Goal: Find specific page/section: Find specific page/section

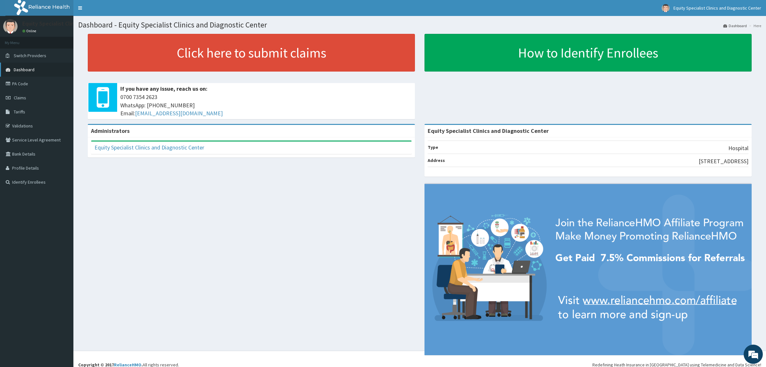
click at [22, 73] on link "Dashboard" at bounding box center [36, 70] width 73 height 14
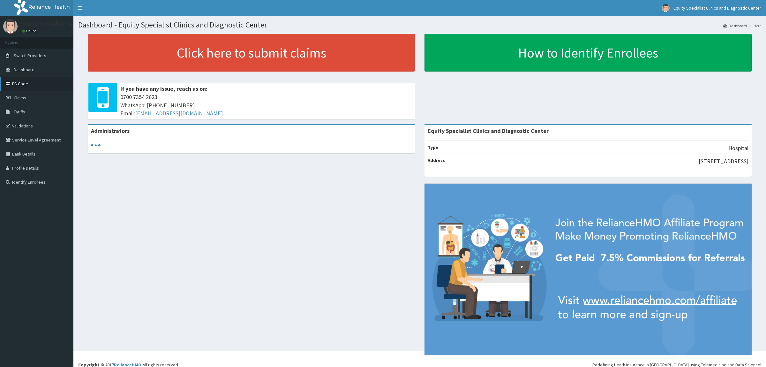
click at [35, 79] on link "PA Code" at bounding box center [36, 84] width 73 height 14
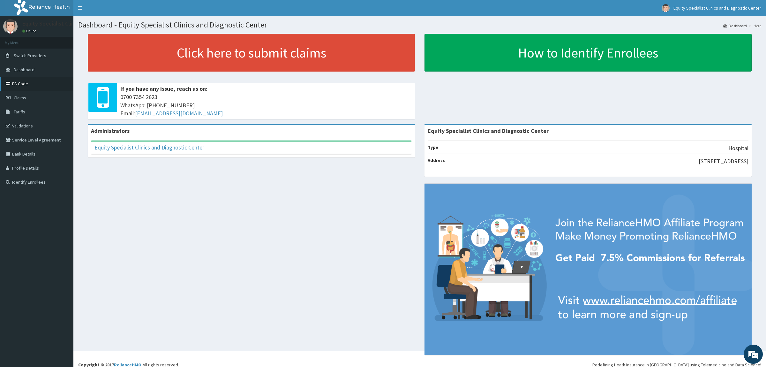
click at [27, 85] on link "PA Code" at bounding box center [36, 84] width 73 height 14
click at [16, 185] on link "Identify Enrollees" at bounding box center [36, 182] width 73 height 14
click at [761, 28] on li "Here" at bounding box center [755, 25] width 14 height 5
click at [32, 97] on link "Claims" at bounding box center [36, 98] width 73 height 14
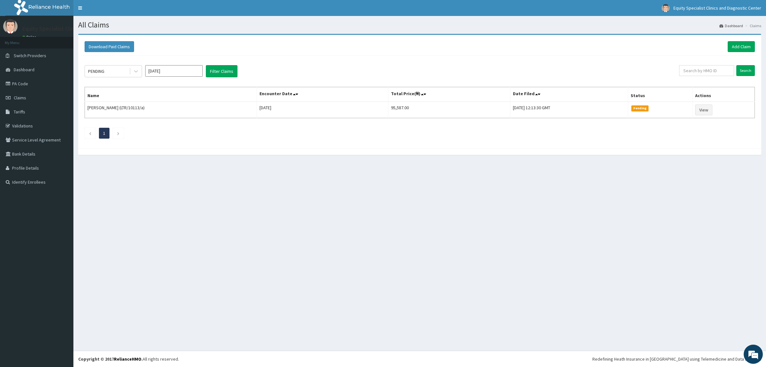
click at [25, 83] on link "PA Code" at bounding box center [36, 84] width 73 height 14
